Goal: Register for event/course

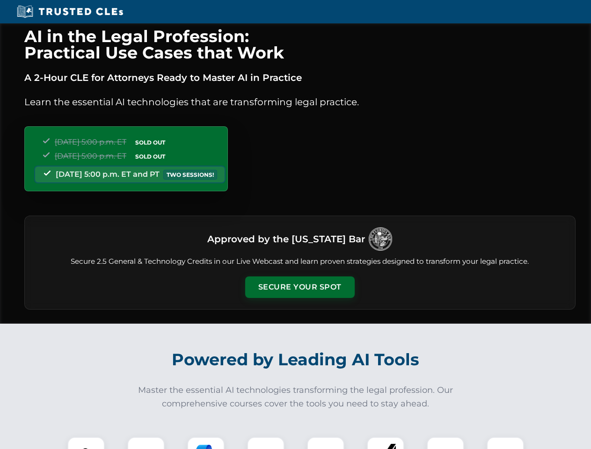
click at [300, 287] on button "Secure Your Spot" at bounding box center [300, 288] width 110 height 22
click at [86, 443] on img at bounding box center [86, 455] width 27 height 27
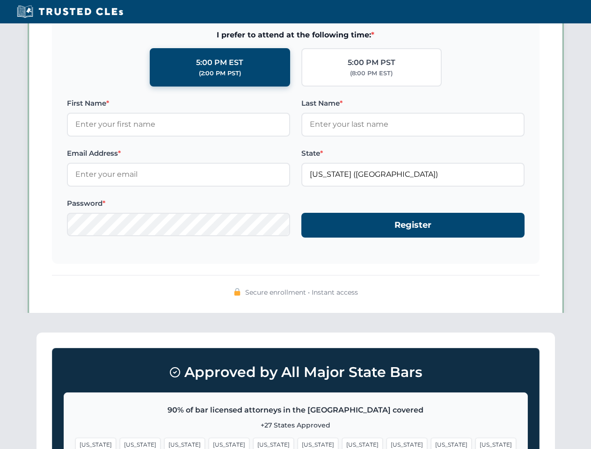
click at [342, 443] on span "[US_STATE]" at bounding box center [362, 445] width 41 height 14
click at [431, 443] on span "[US_STATE]" at bounding box center [451, 445] width 41 height 14
